Goal: Transaction & Acquisition: Book appointment/travel/reservation

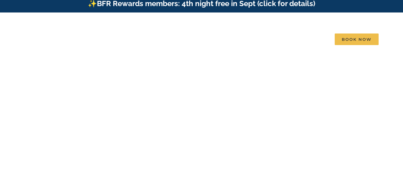
scroll to position [7, 0]
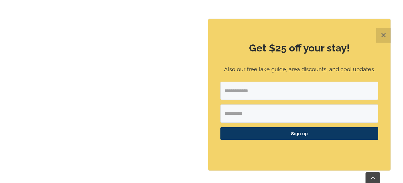
scroll to position [291, 0]
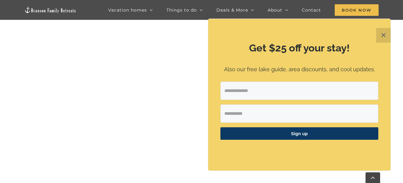
click at [385, 36] on button "✕" at bounding box center [383, 35] width 15 height 15
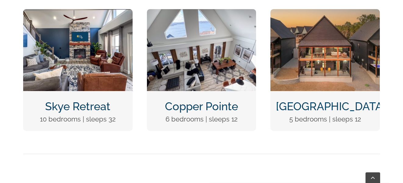
scroll to position [246, 0]
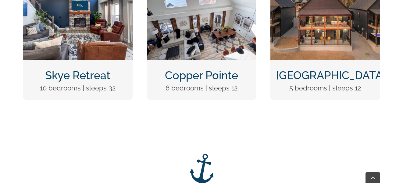
click at [190, 74] on link "Copper Pointe" at bounding box center [201, 75] width 73 height 13
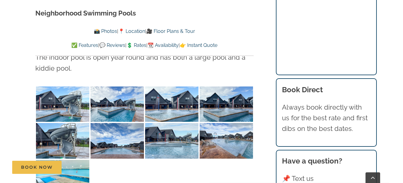
scroll to position [1316, 0]
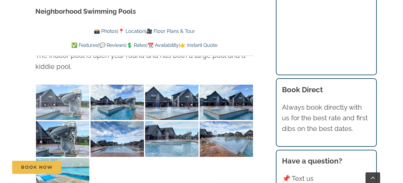
click at [74, 90] on img at bounding box center [62, 103] width 53 height 36
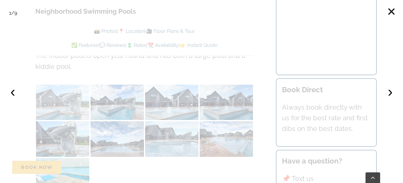
click at [74, 90] on div at bounding box center [201, 91] width 403 height 183
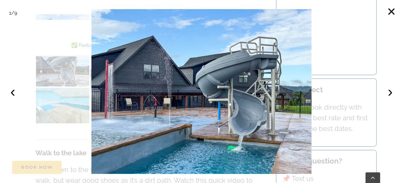
scroll to position [1393, 0]
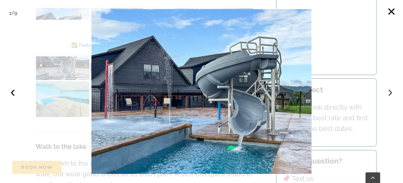
click at [393, 92] on button "›" at bounding box center [390, 91] width 13 height 13
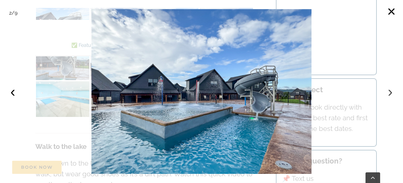
click at [393, 92] on button "›" at bounding box center [390, 91] width 13 height 13
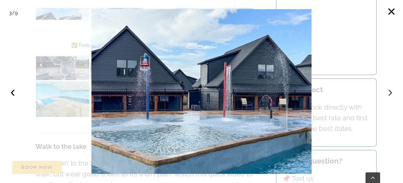
click at [392, 92] on button "›" at bounding box center [390, 91] width 13 height 13
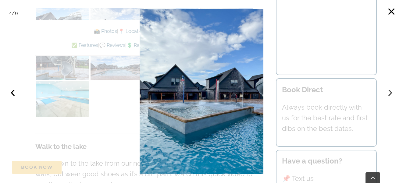
click at [392, 92] on button "›" at bounding box center [390, 91] width 13 height 13
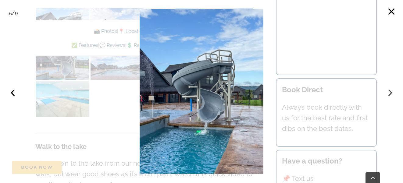
click at [392, 92] on button "›" at bounding box center [390, 91] width 13 height 13
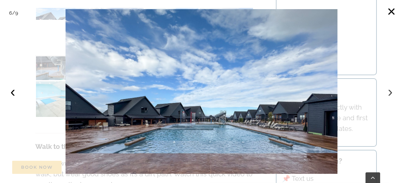
click at [392, 92] on button "›" at bounding box center [390, 91] width 13 height 13
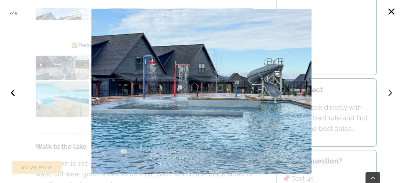
click at [392, 92] on button "›" at bounding box center [390, 91] width 13 height 13
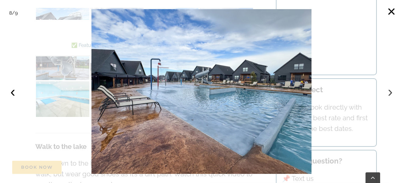
click at [392, 92] on button "›" at bounding box center [390, 91] width 13 height 13
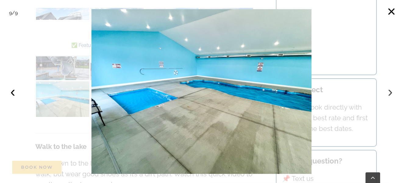
click at [392, 92] on button "›" at bounding box center [390, 91] width 13 height 13
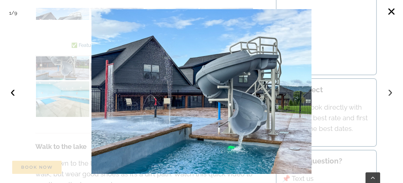
click at [392, 92] on button "›" at bounding box center [390, 91] width 13 height 13
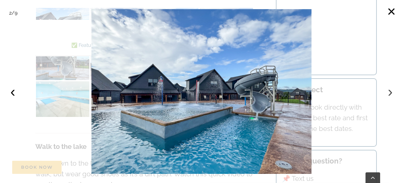
click at [392, 92] on button "›" at bounding box center [390, 91] width 13 height 13
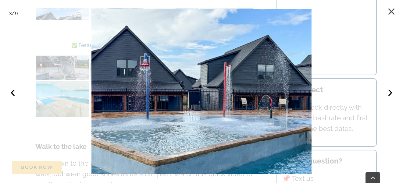
click at [392, 12] on button "×" at bounding box center [391, 11] width 13 height 13
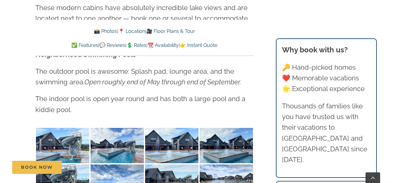
scroll to position [1246, 0]
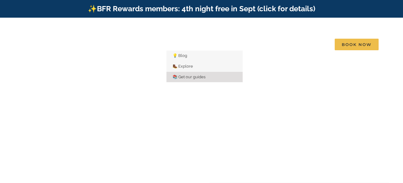
click at [188, 75] on span "📚 Get our guides" at bounding box center [189, 77] width 33 height 5
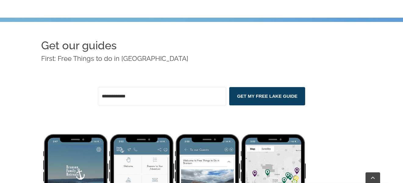
scroll to position [173, 0]
